Goal: Check status: Check status

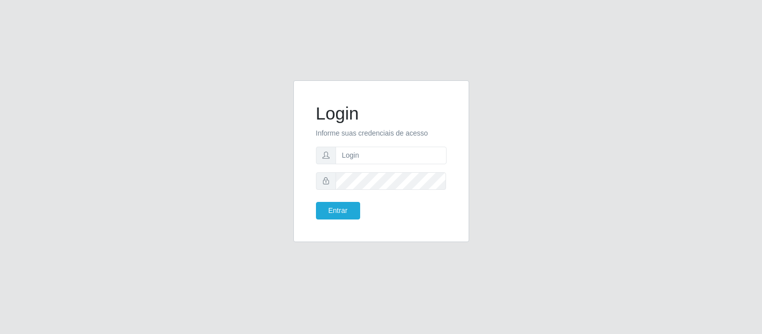
click at [364, 159] on input "text" at bounding box center [390, 156] width 111 height 18
type input "[PERSON_NAME]"
click at [316, 202] on button "Entrar" at bounding box center [338, 211] width 44 height 18
click at [342, 220] on div "Login Informe suas credenciais de acesso [PERSON_NAME] Entrar" at bounding box center [381, 161] width 151 height 137
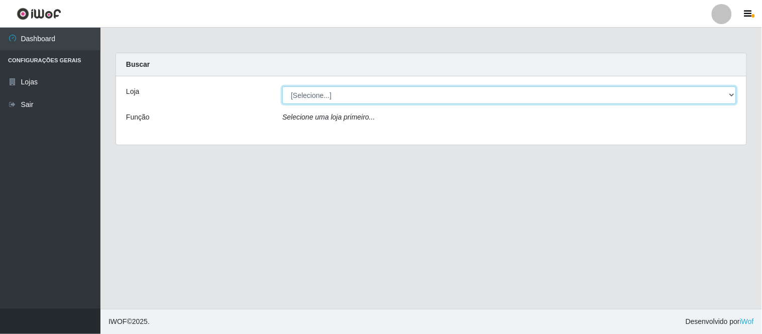
click at [731, 98] on select "[Selecione...] Queiroz Atacadão - Coophab" at bounding box center [509, 95] width 454 height 18
select select "463"
click at [282, 86] on select "[Selecione...] Queiroz Atacadão - Coophab" at bounding box center [509, 95] width 454 height 18
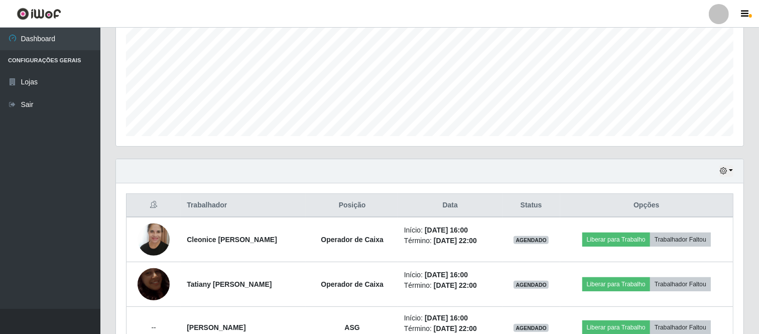
scroll to position [279, 0]
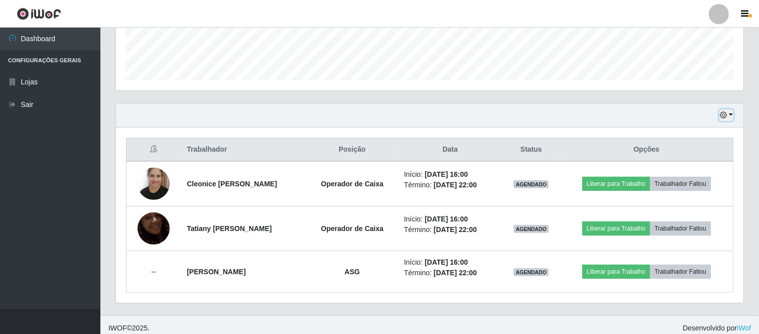
click at [730, 115] on button "button" at bounding box center [727, 115] width 14 height 12
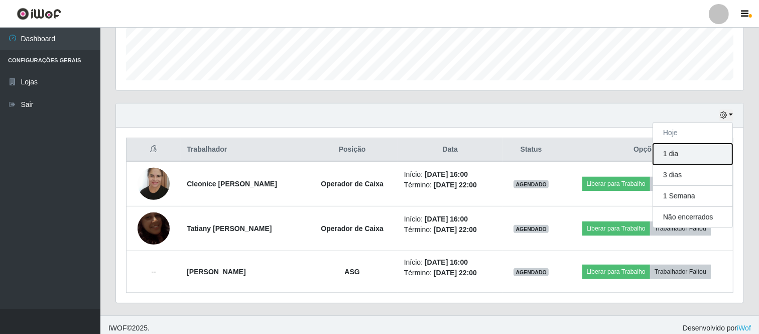
click at [679, 155] on button "1 dia" at bounding box center [692, 154] width 79 height 21
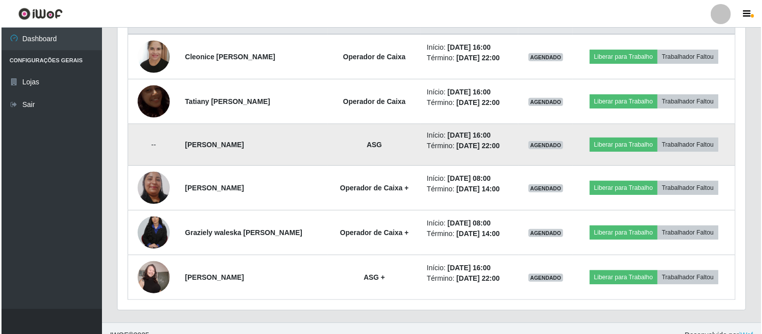
scroll to position [419, 0]
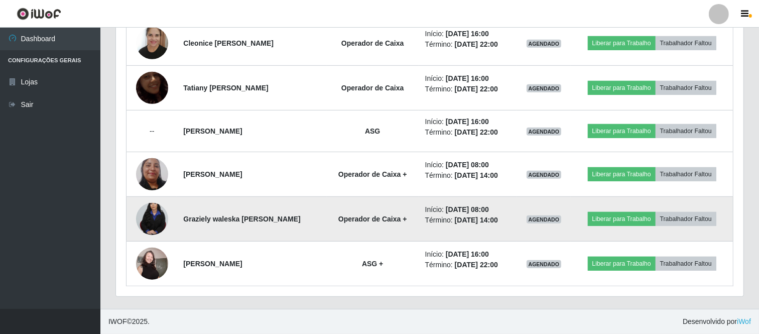
click at [153, 226] on img at bounding box center [152, 219] width 32 height 48
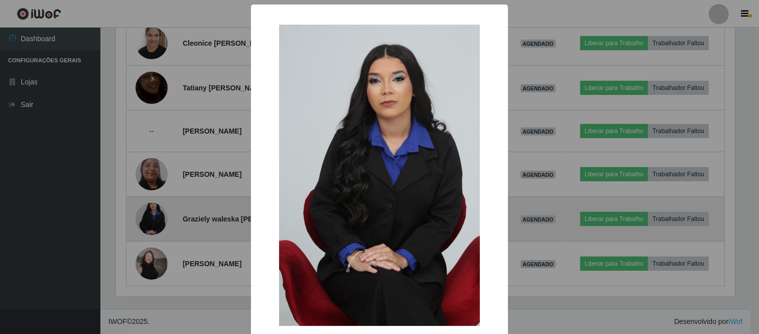
scroll to position [208, 621]
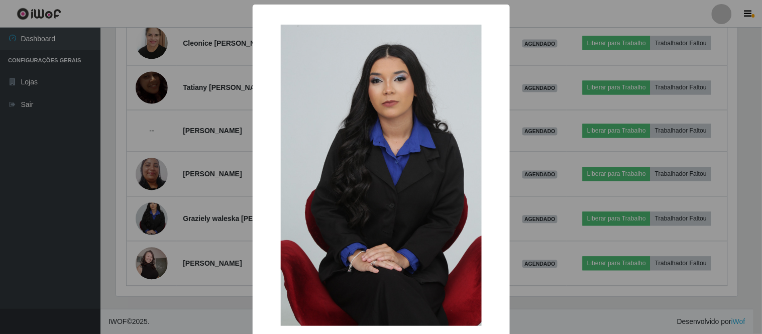
click at [570, 318] on div "× OK Cancel" at bounding box center [381, 167] width 762 height 334
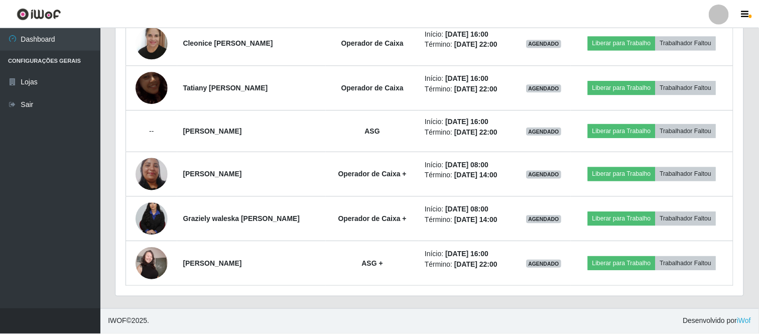
scroll to position [208, 628]
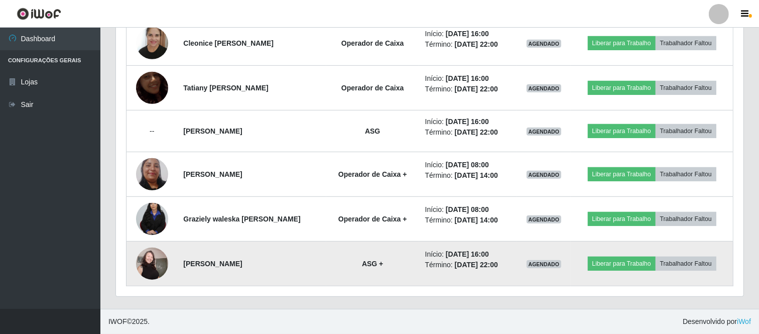
click at [148, 265] on img at bounding box center [152, 263] width 32 height 43
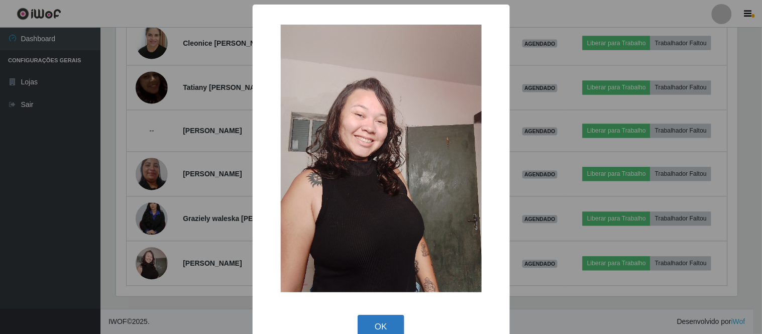
click at [371, 326] on button "OK" at bounding box center [381, 327] width 47 height 24
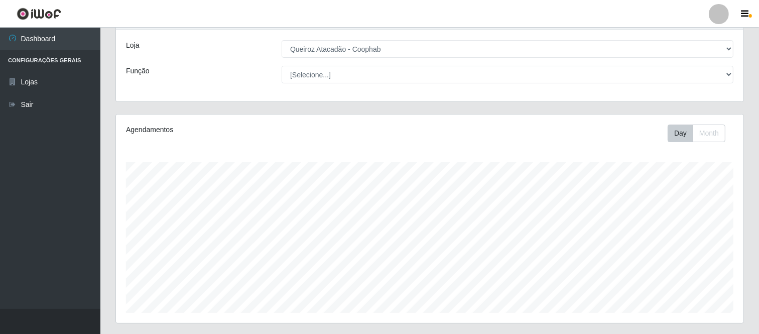
scroll to position [0, 0]
